Goal: Task Accomplishment & Management: Use online tool/utility

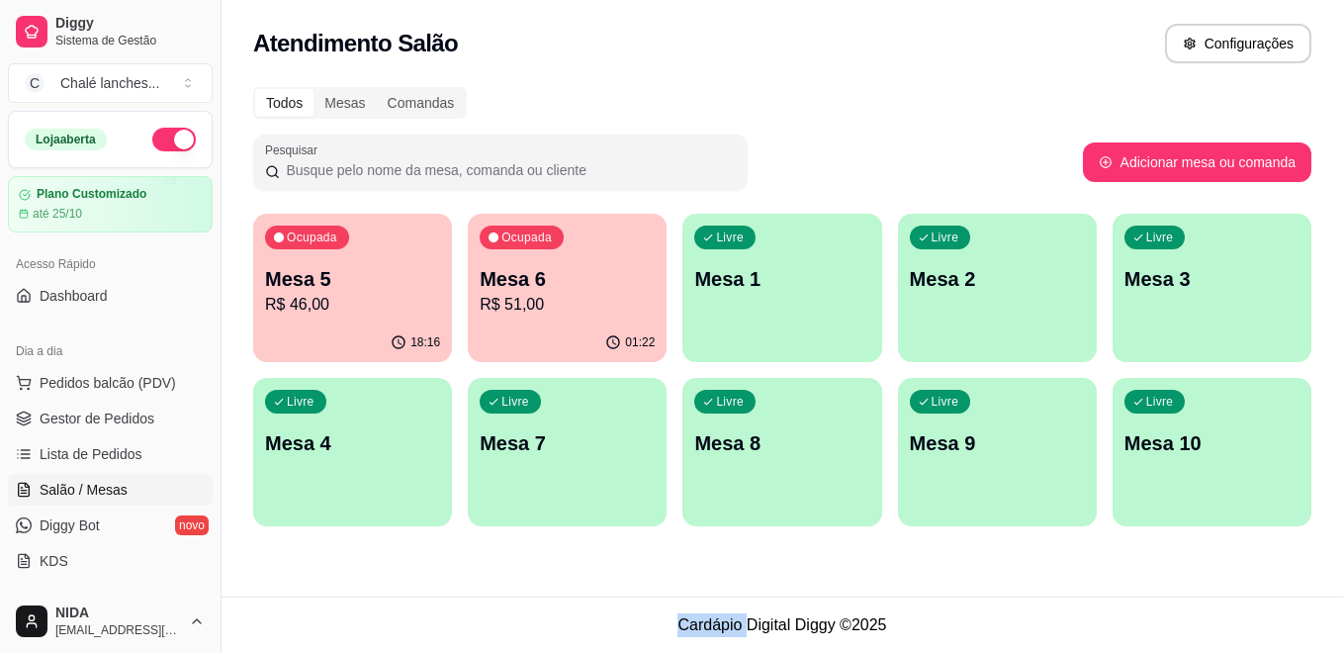
click at [320, 281] on p "Mesa 5" at bounding box center [352, 279] width 175 height 28
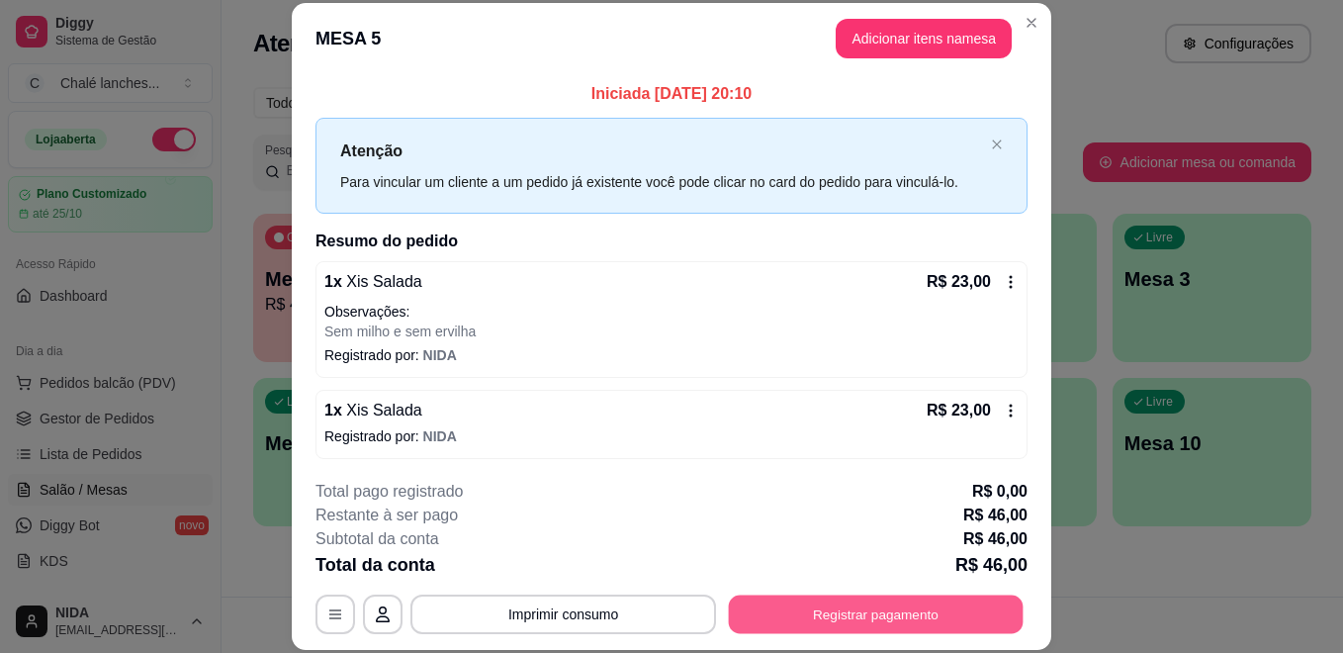
click at [917, 596] on button "Registrar pagamento" at bounding box center [876, 613] width 295 height 39
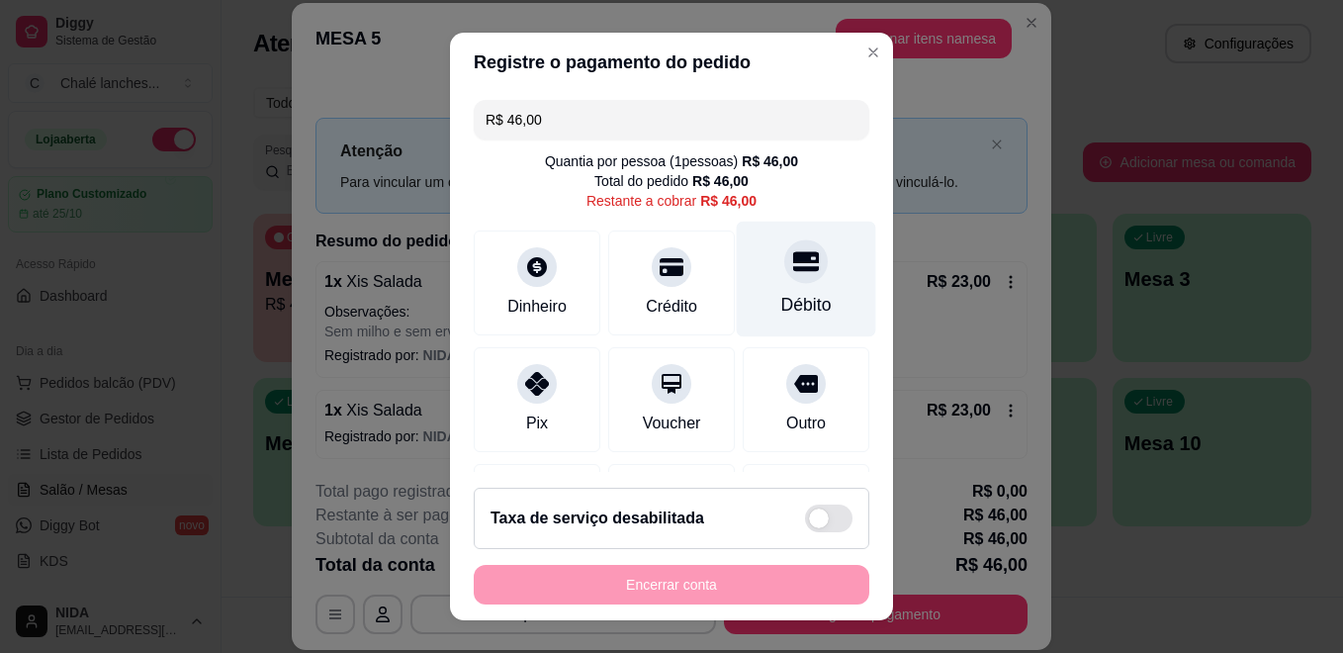
click at [793, 271] on icon at bounding box center [806, 262] width 26 height 20
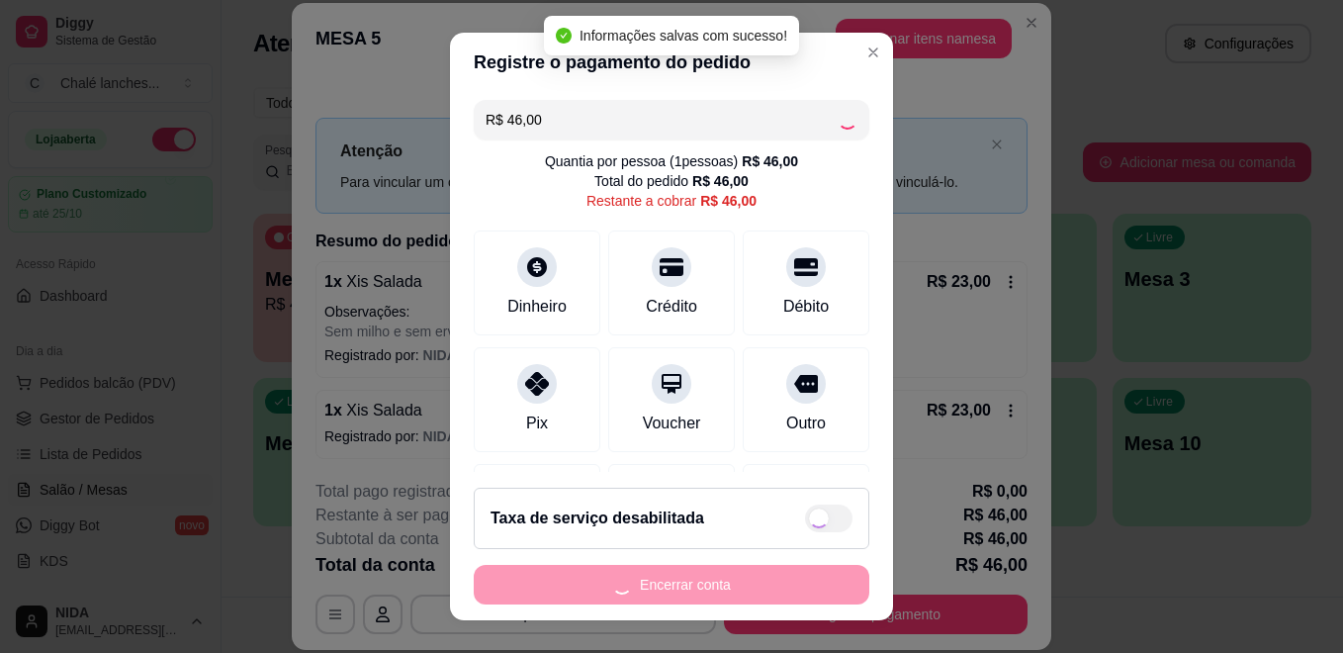
type input "R$ 0,00"
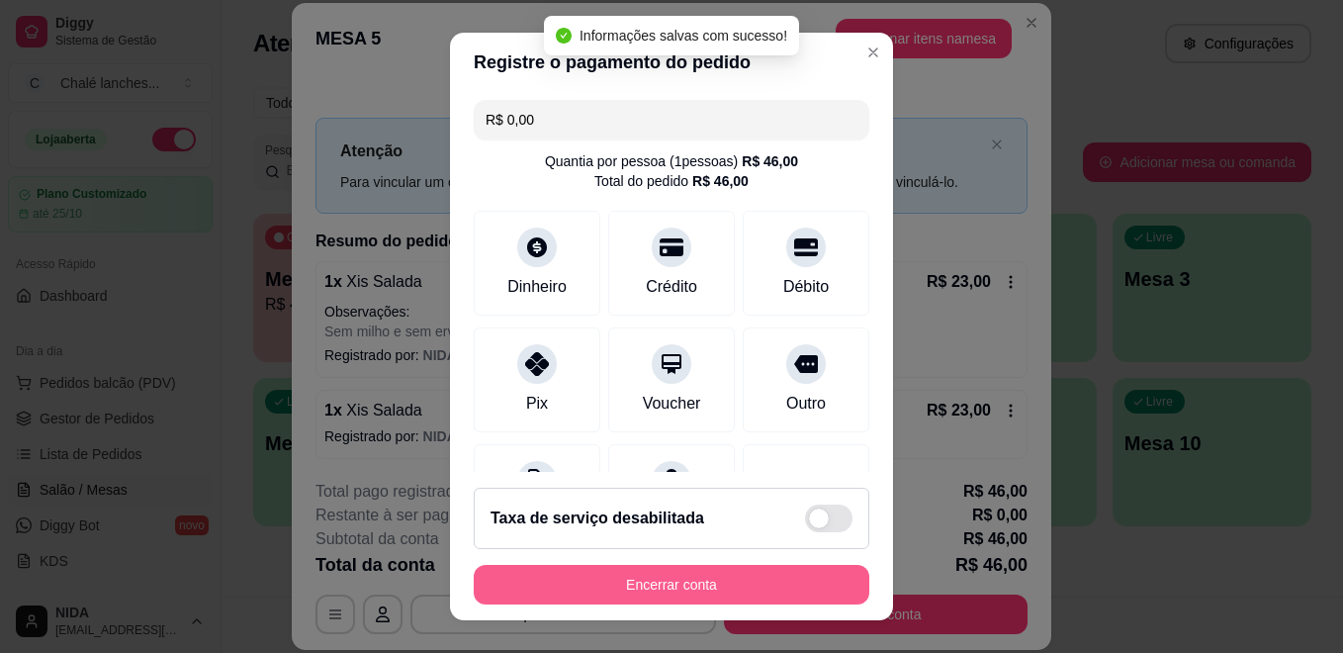
click at [740, 577] on button "Encerrar conta" at bounding box center [672, 585] width 396 height 40
click at [740, 577] on div "Encerrar conta" at bounding box center [672, 585] width 396 height 40
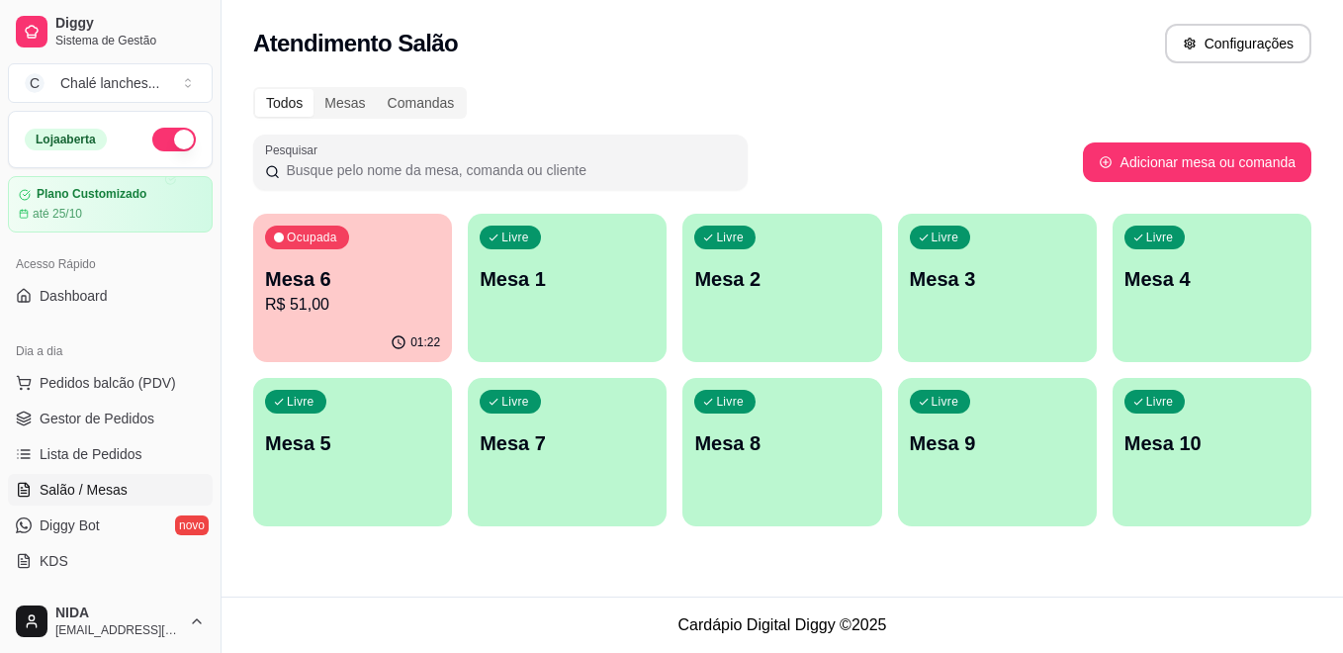
click at [368, 266] on p "Mesa 6" at bounding box center [352, 279] width 175 height 28
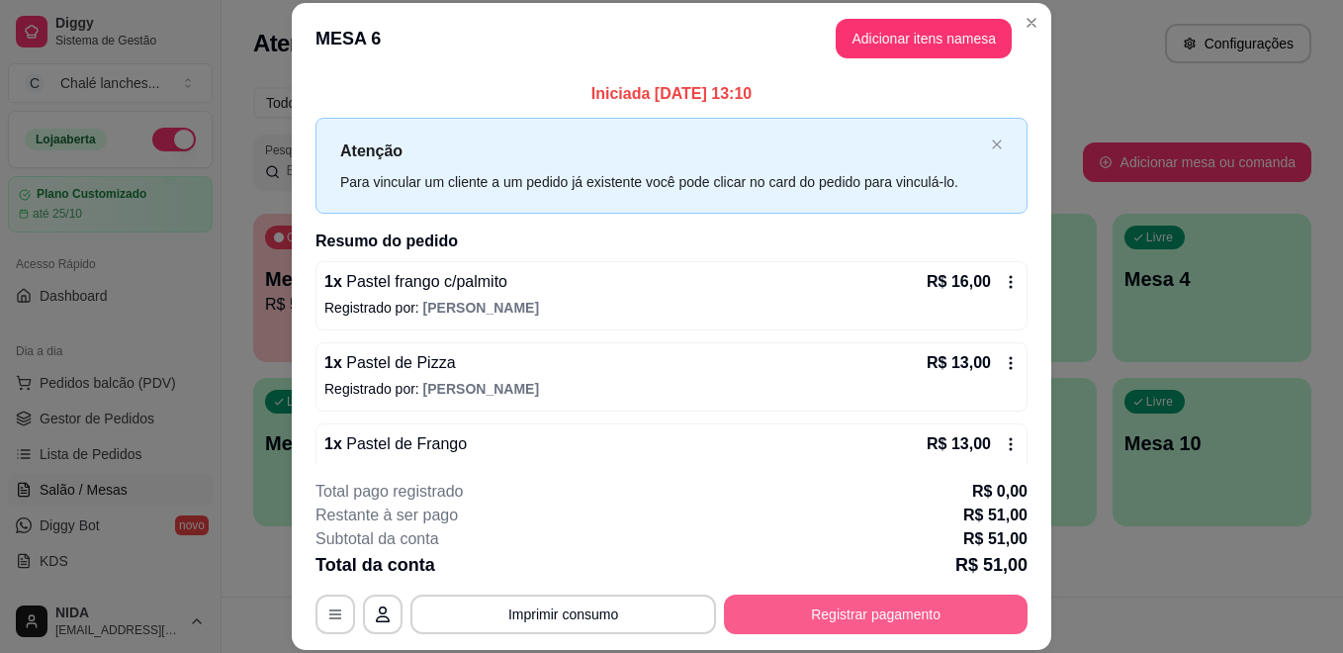
click at [865, 607] on button "Registrar pagamento" at bounding box center [876, 614] width 304 height 40
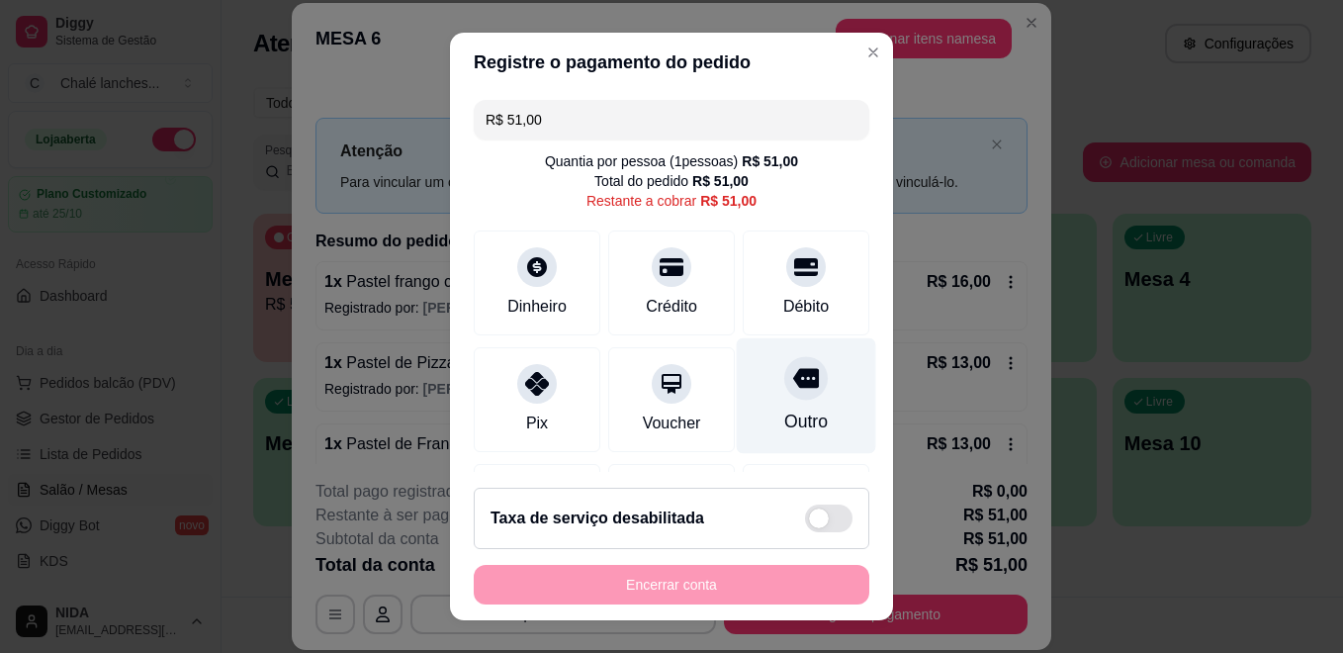
click at [793, 379] on icon at bounding box center [806, 379] width 26 height 20
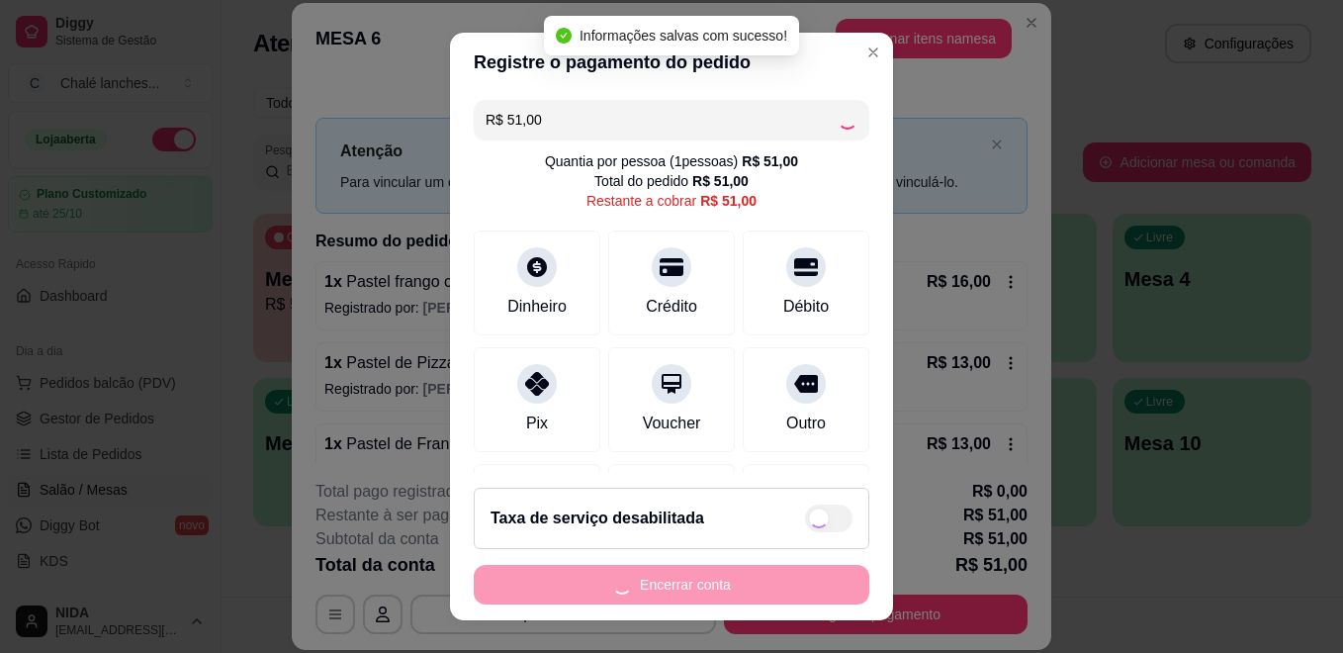
type input "R$ 0,00"
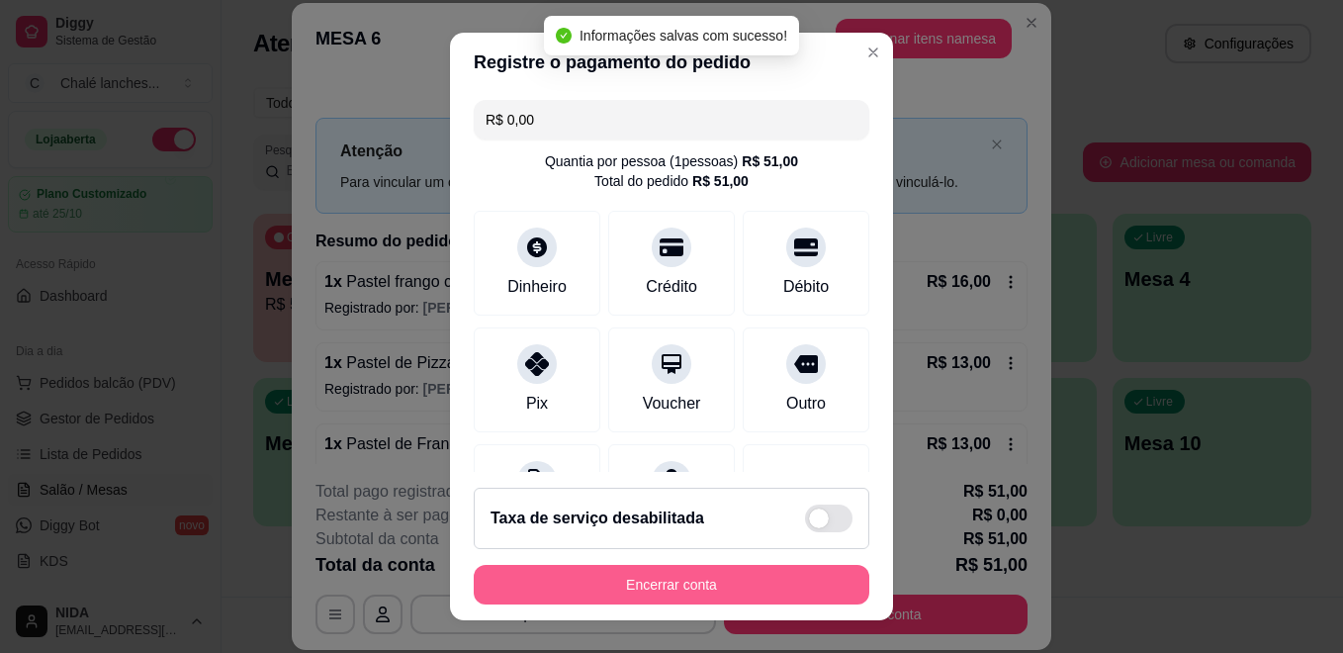
click at [710, 583] on button "Encerrar conta" at bounding box center [672, 585] width 396 height 40
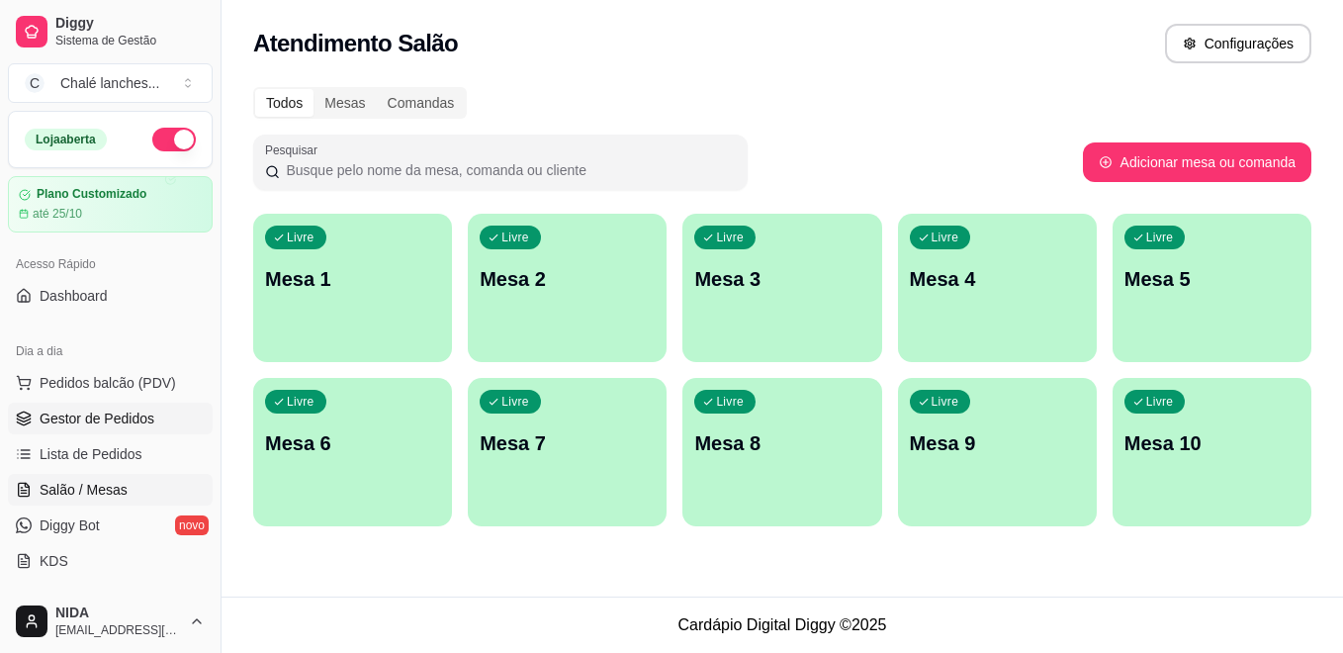
drag, startPoint x: 89, startPoint y: 408, endPoint x: 172, endPoint y: 409, distance: 83.1
click at [90, 408] on span "Gestor de Pedidos" at bounding box center [97, 418] width 115 height 20
